Goal: Transaction & Acquisition: Purchase product/service

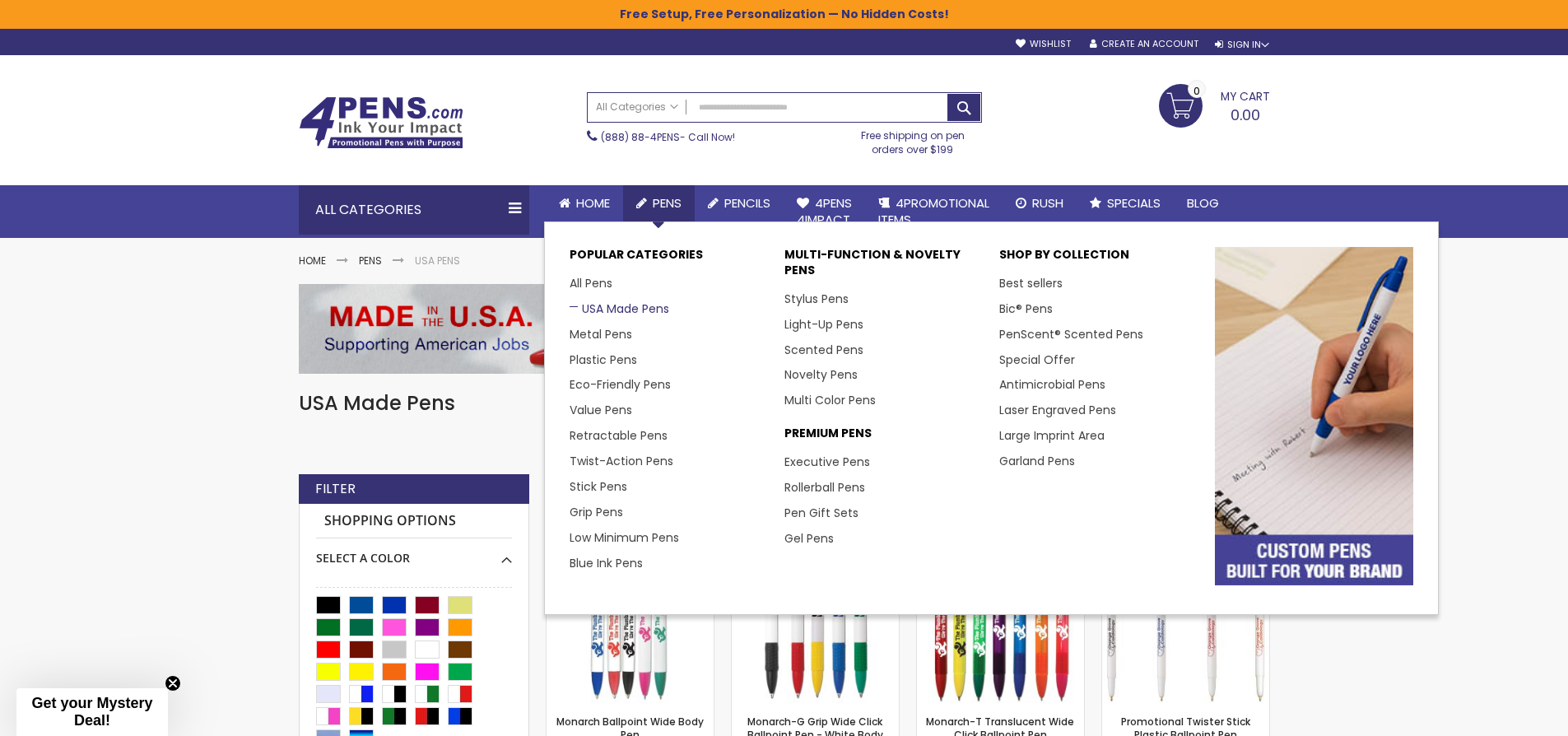
click at [626, 310] on link "USA Made Pens" at bounding box center [620, 308] width 100 height 16
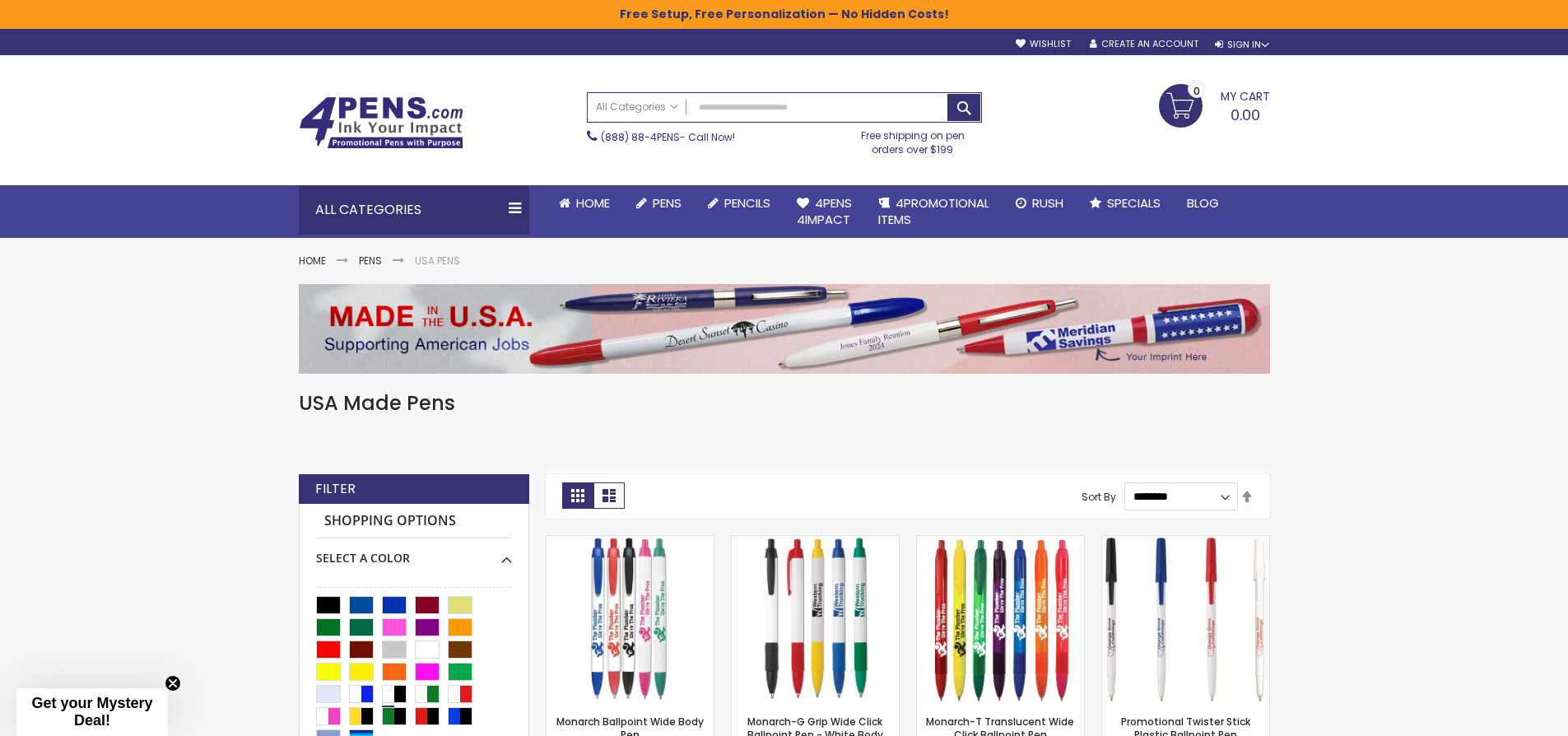
scroll to position [192, 0]
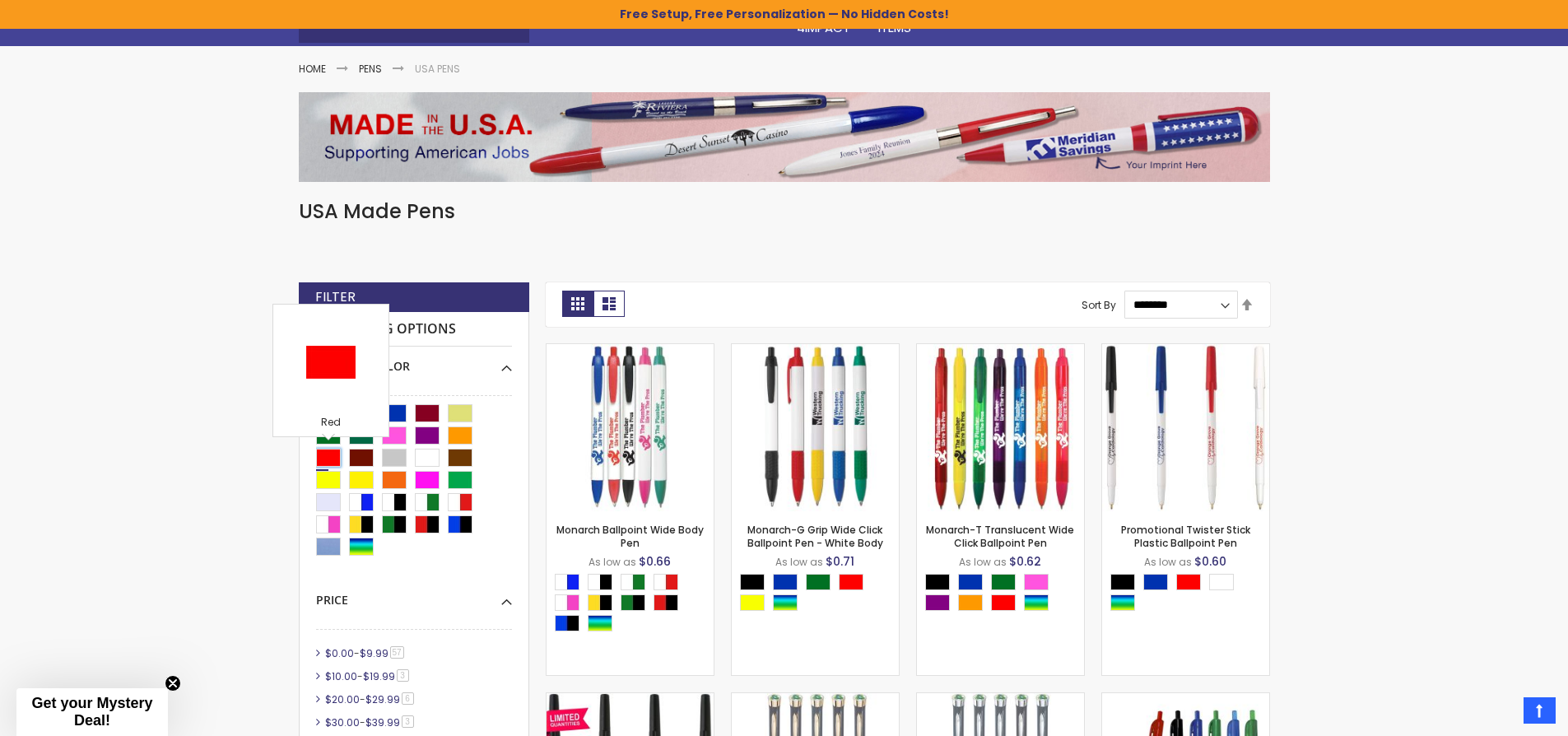
click at [330, 454] on div "Red" at bounding box center [329, 457] width 25 height 18
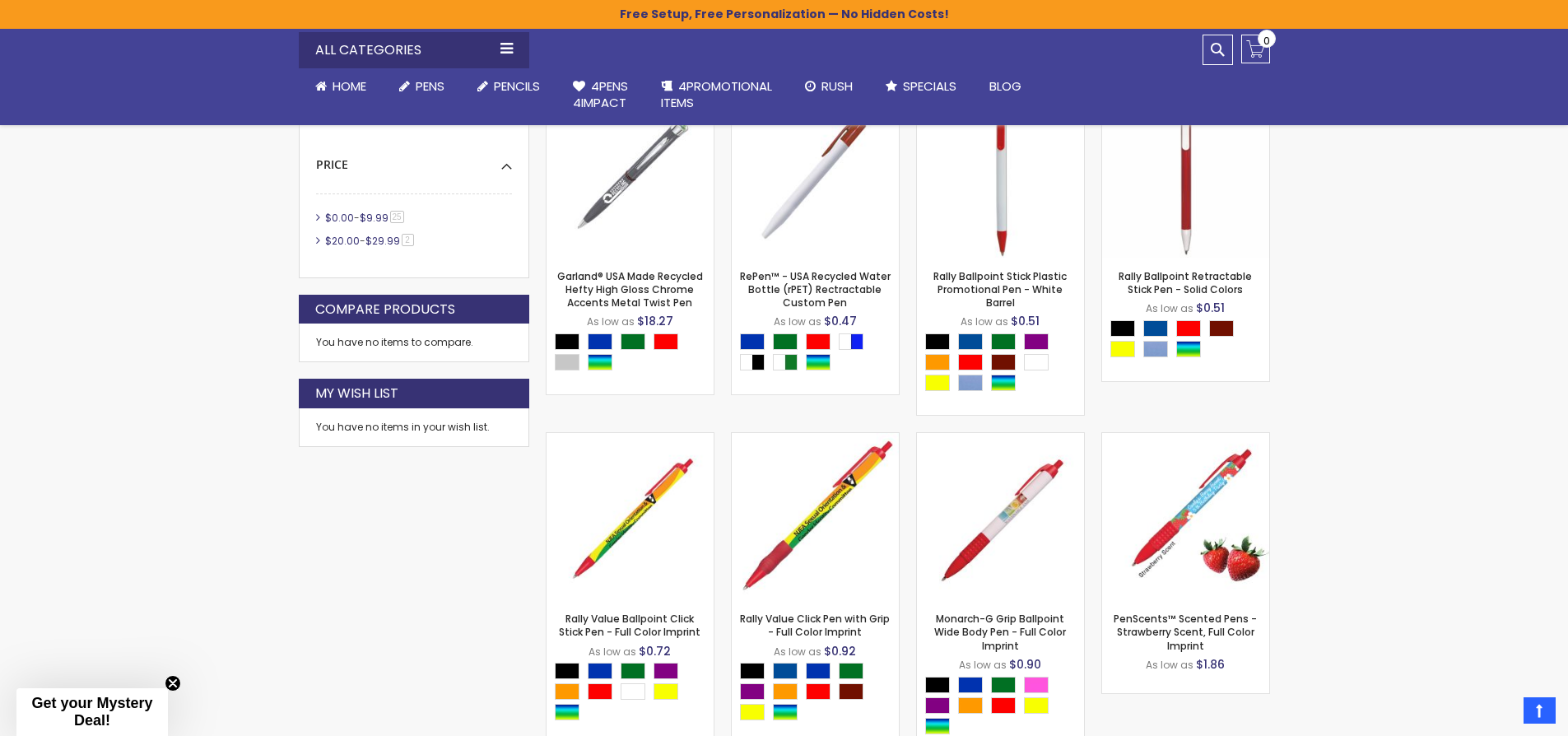
scroll to position [961, 0]
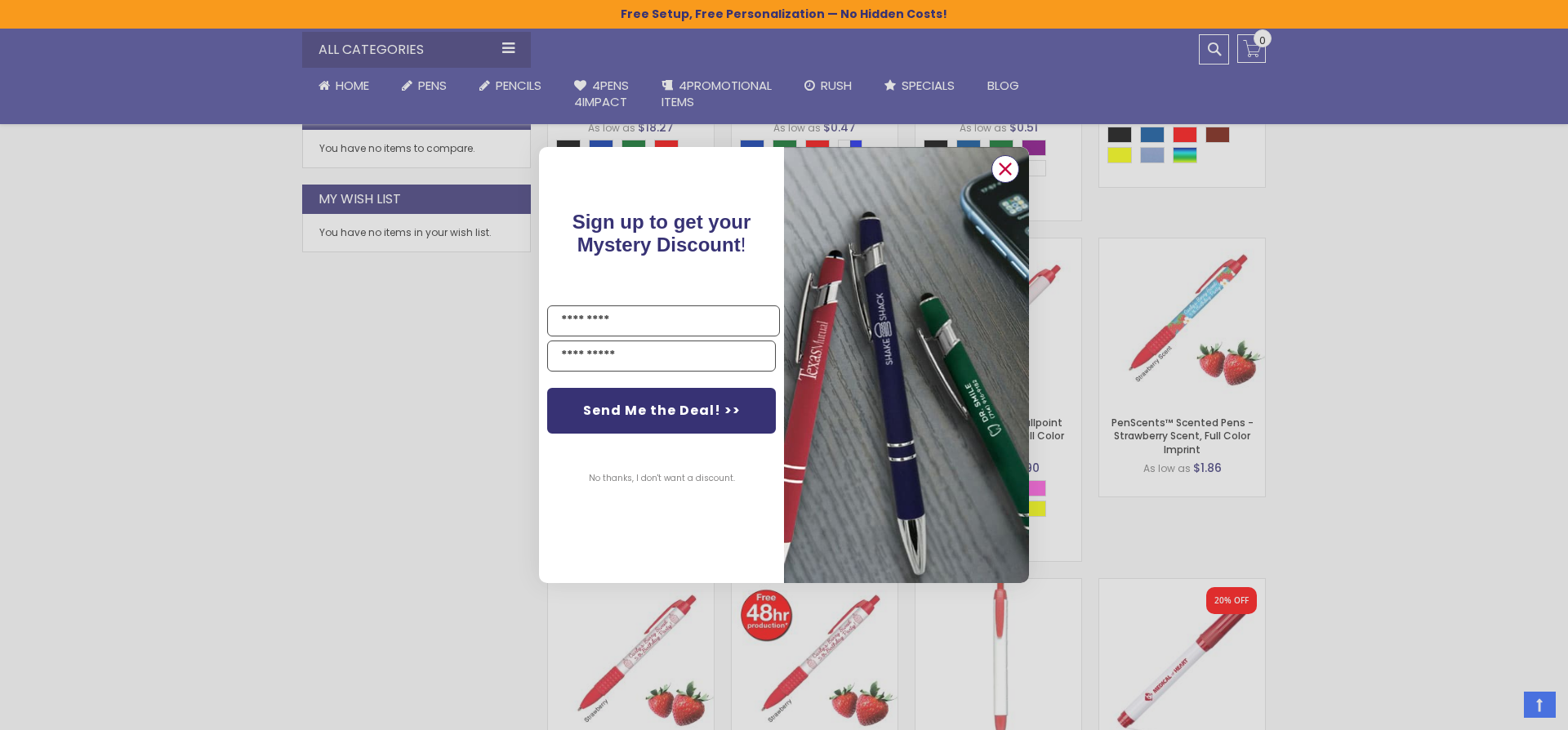
click at [1006, 168] on icon "Close dialog" at bounding box center [1005, 169] width 10 height 10
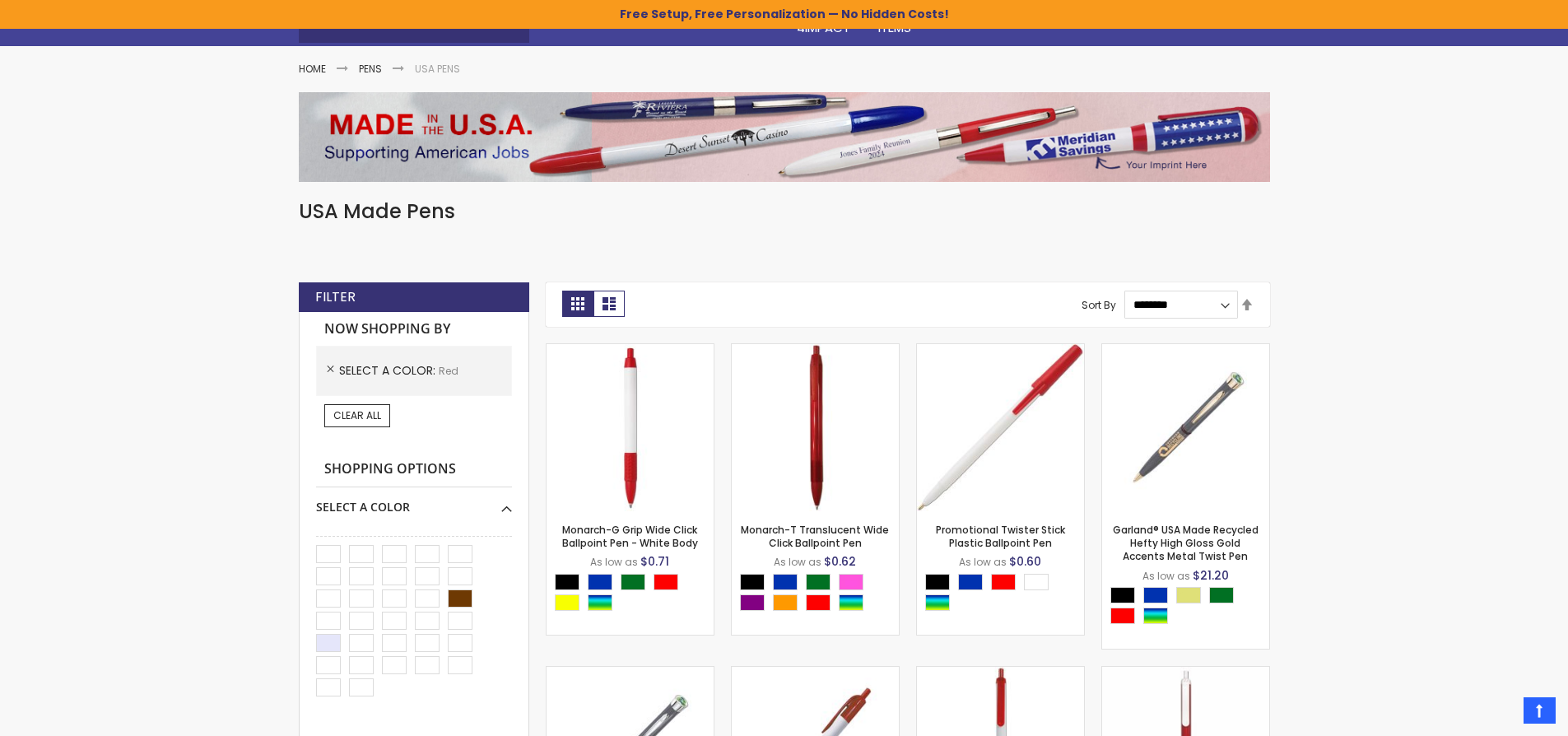
scroll to position [0, 0]
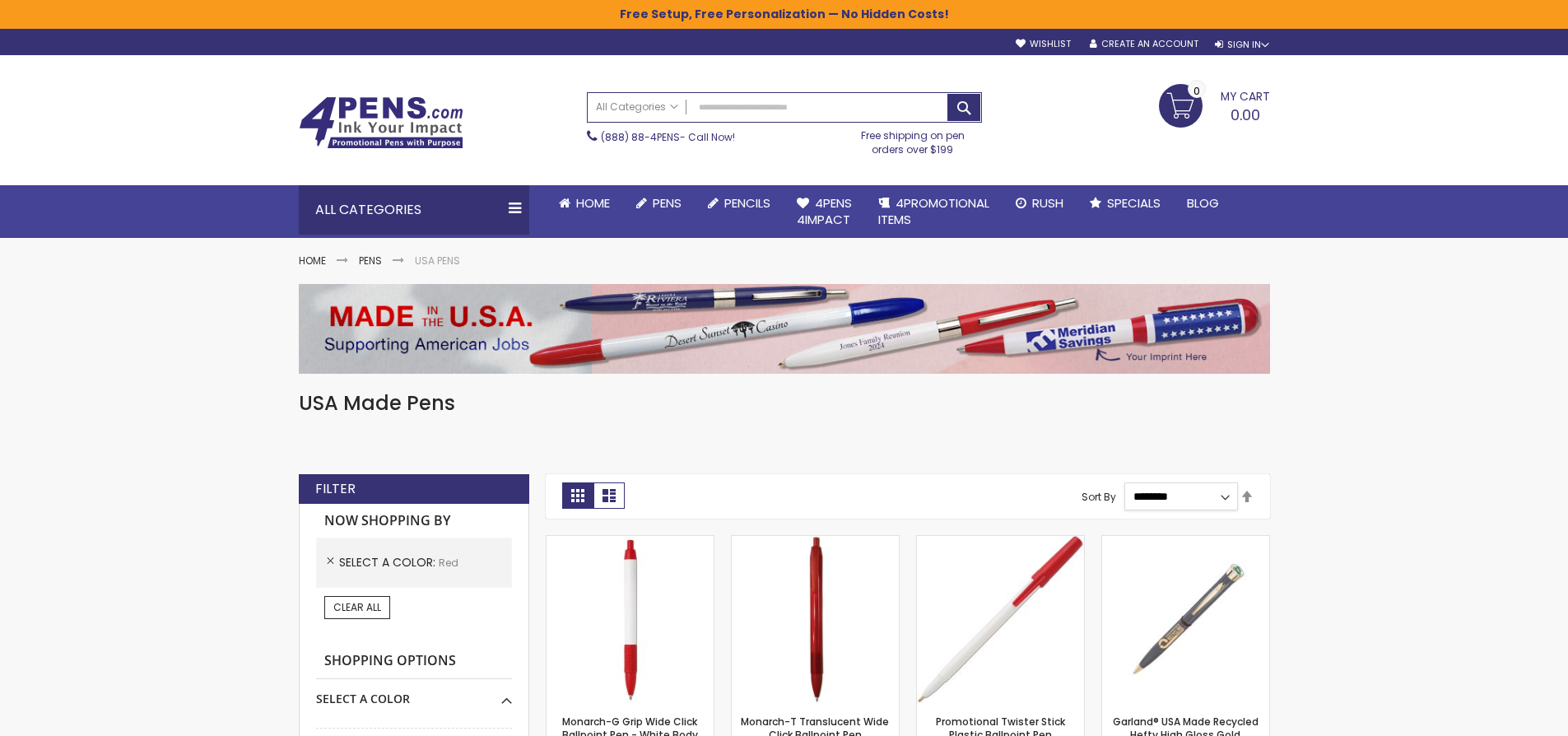
click at [1221, 503] on select "**********" at bounding box center [1181, 496] width 113 height 28
